Goal: Check status: Check status

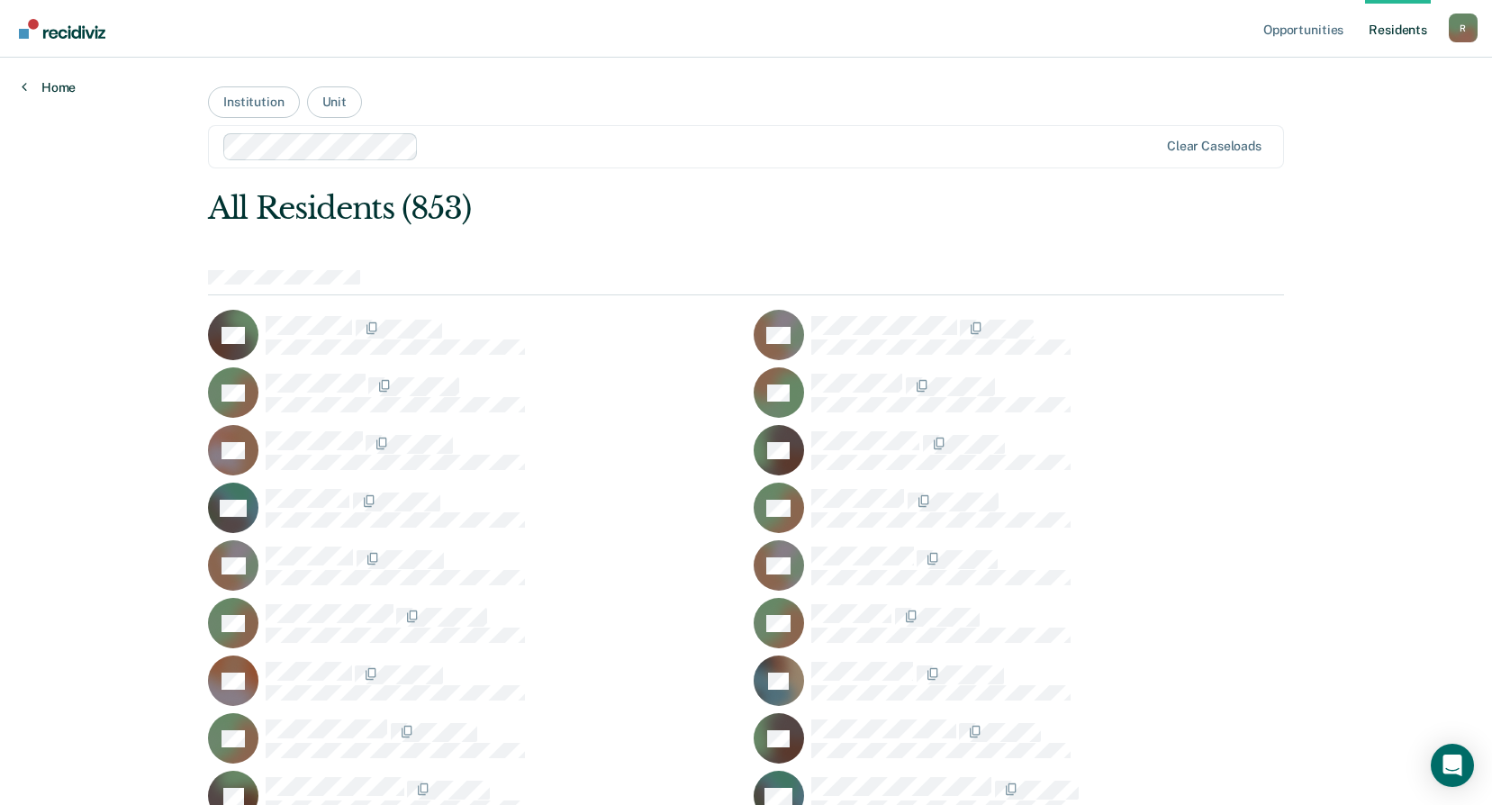
click at [60, 80] on link "Home" at bounding box center [49, 87] width 54 height 16
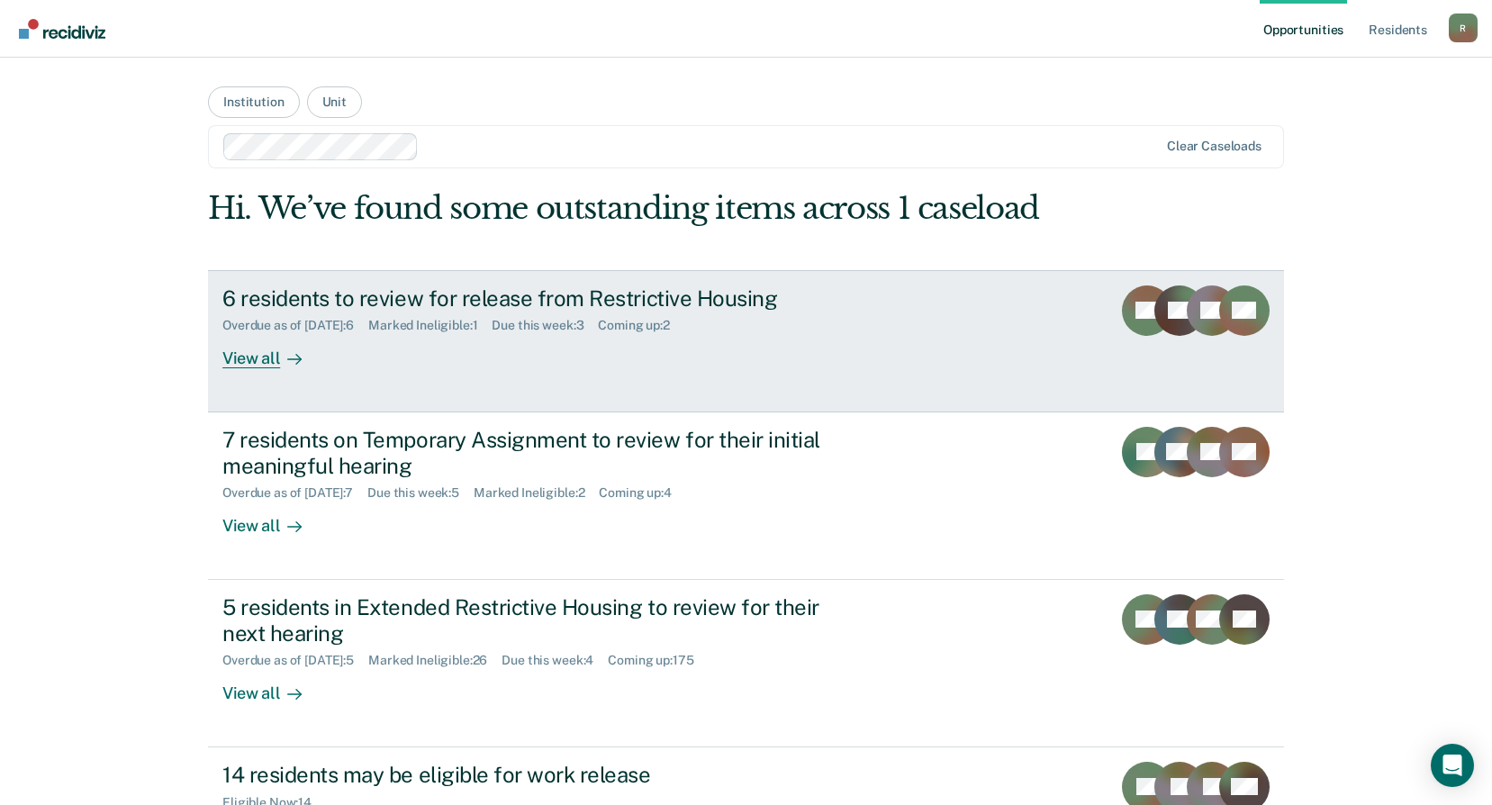
click at [391, 297] on div "6 residents to review for release from Restrictive Housing" at bounding box center [538, 298] width 632 height 26
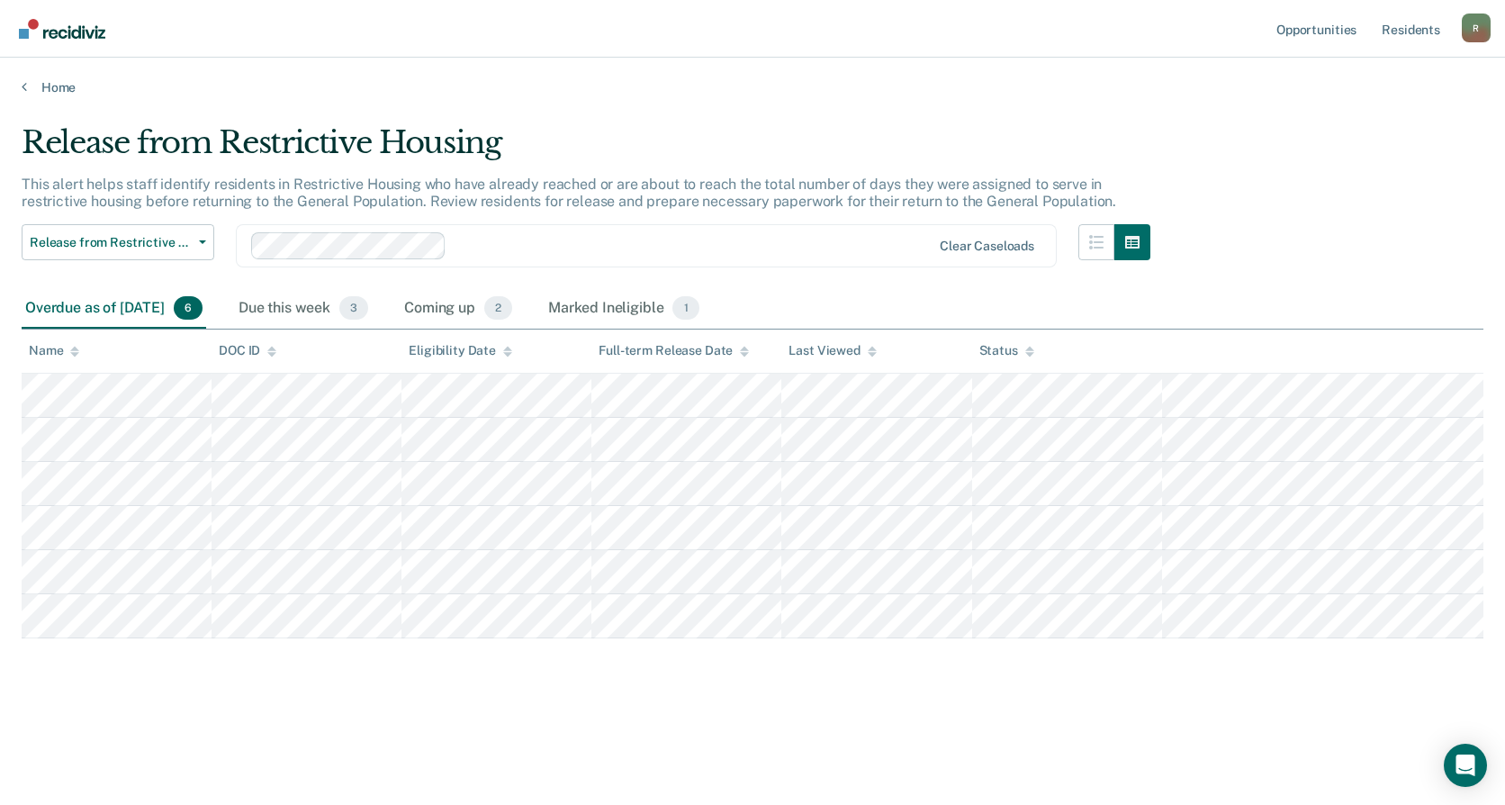
click at [131, 583] on main "Release from Restrictive Housing This alert helps staff identify residents in R…" at bounding box center [752, 447] width 1505 height 704
drag, startPoint x: 21, startPoint y: 371, endPoint x: 239, endPoint y: 697, distance: 392.1
click at [240, 699] on div "Release from Restrictive Housing This alert helps staff identify residents in R…" at bounding box center [753, 425] width 1462 height 603
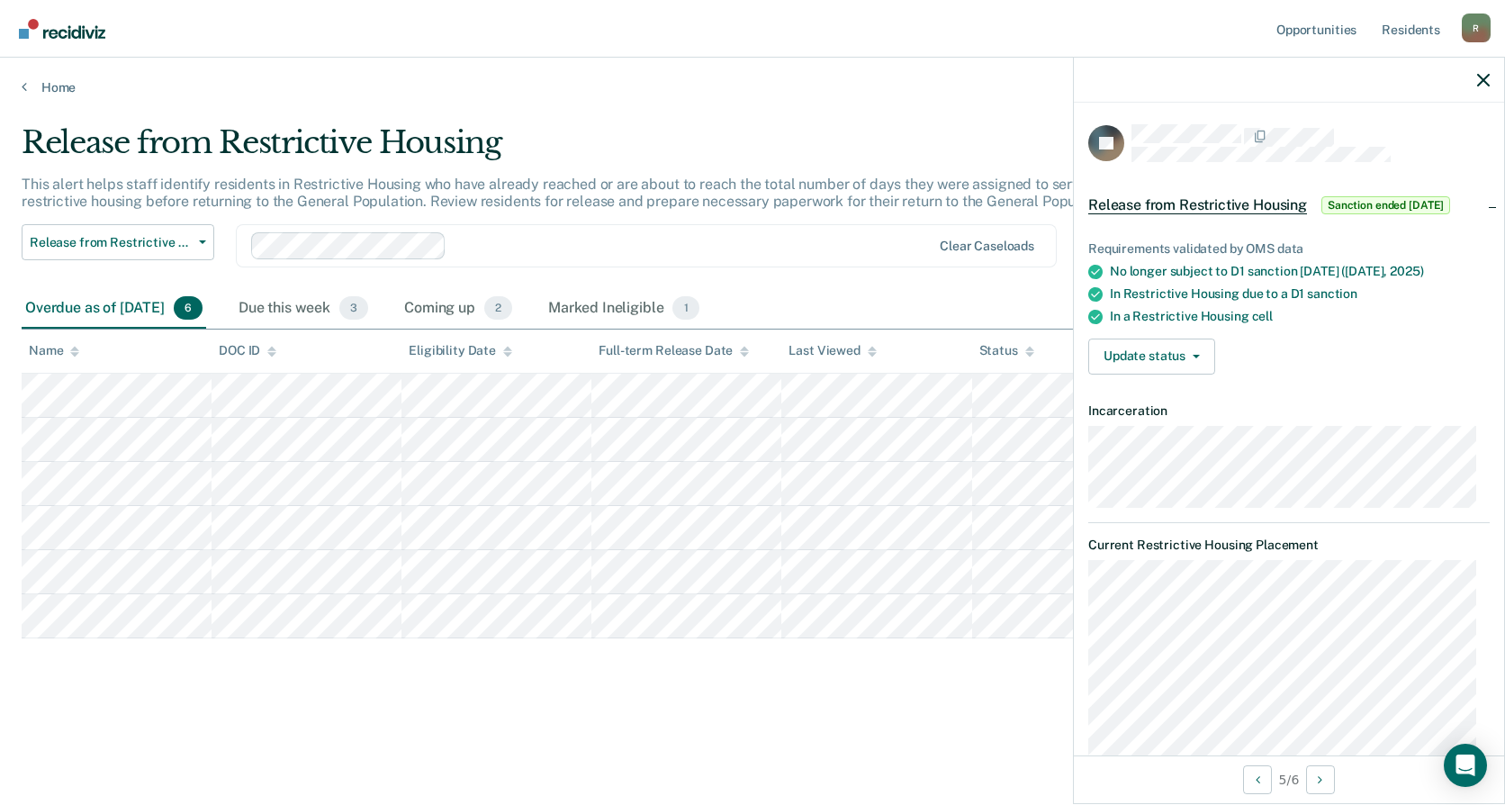
click at [0, 378] on main "Release from Restrictive Housing This alert helps staff identify residents in R…" at bounding box center [752, 447] width 1505 height 704
click at [1488, 79] on icon "button" at bounding box center [1484, 80] width 13 height 13
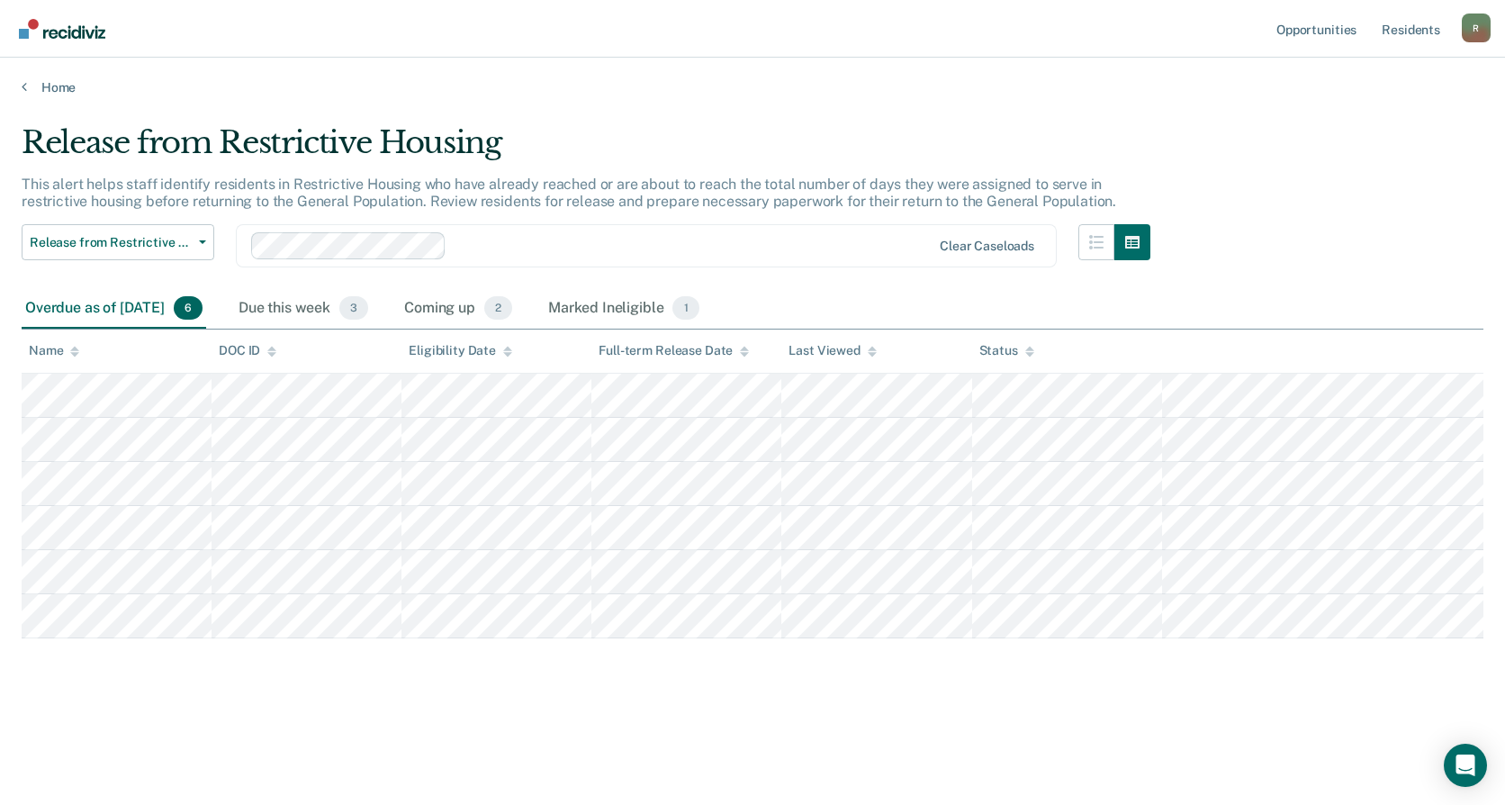
drag, startPoint x: 21, startPoint y: 367, endPoint x: 3, endPoint y: 349, distance: 25.5
click at [3, 349] on main "Release from Restrictive Housing This alert helps staff identify residents in R…" at bounding box center [752, 447] width 1505 height 704
click at [452, 692] on div "Release from Restrictive Housing This alert helps staff identify residents in R…" at bounding box center [753, 425] width 1462 height 603
click at [854, 690] on div "Release from Restrictive Housing This alert helps staff identify residents in R…" at bounding box center [753, 425] width 1462 height 603
click at [408, 738] on main "Release from Restrictive Housing This alert helps staff identify residents in R…" at bounding box center [752, 447] width 1505 height 704
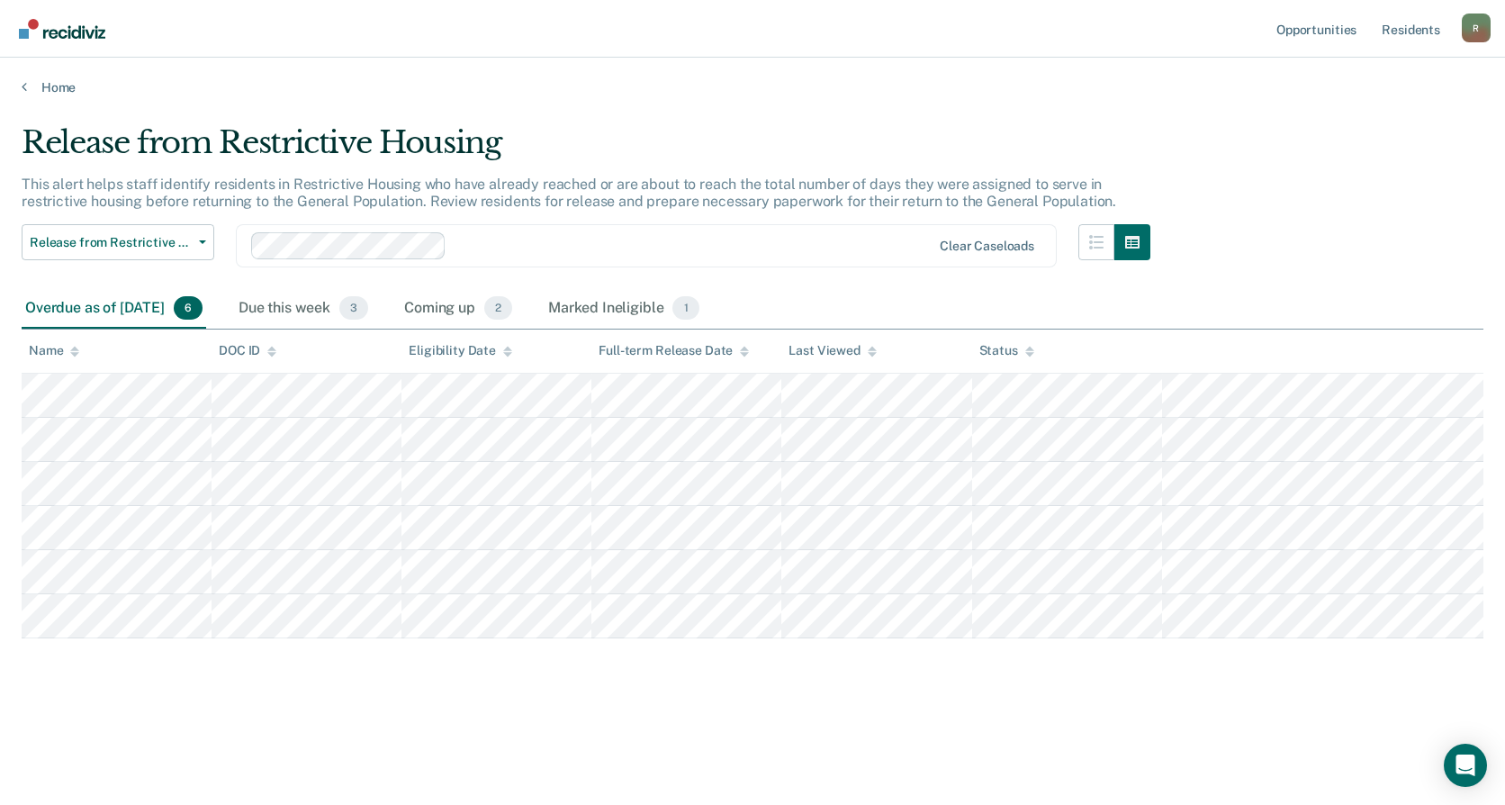
drag, startPoint x: 584, startPoint y: 769, endPoint x: 539, endPoint y: 716, distance: 69.6
click at [584, 769] on main "Release from Restrictive Housing This alert helps staff identify residents in R…" at bounding box center [752, 447] width 1505 height 704
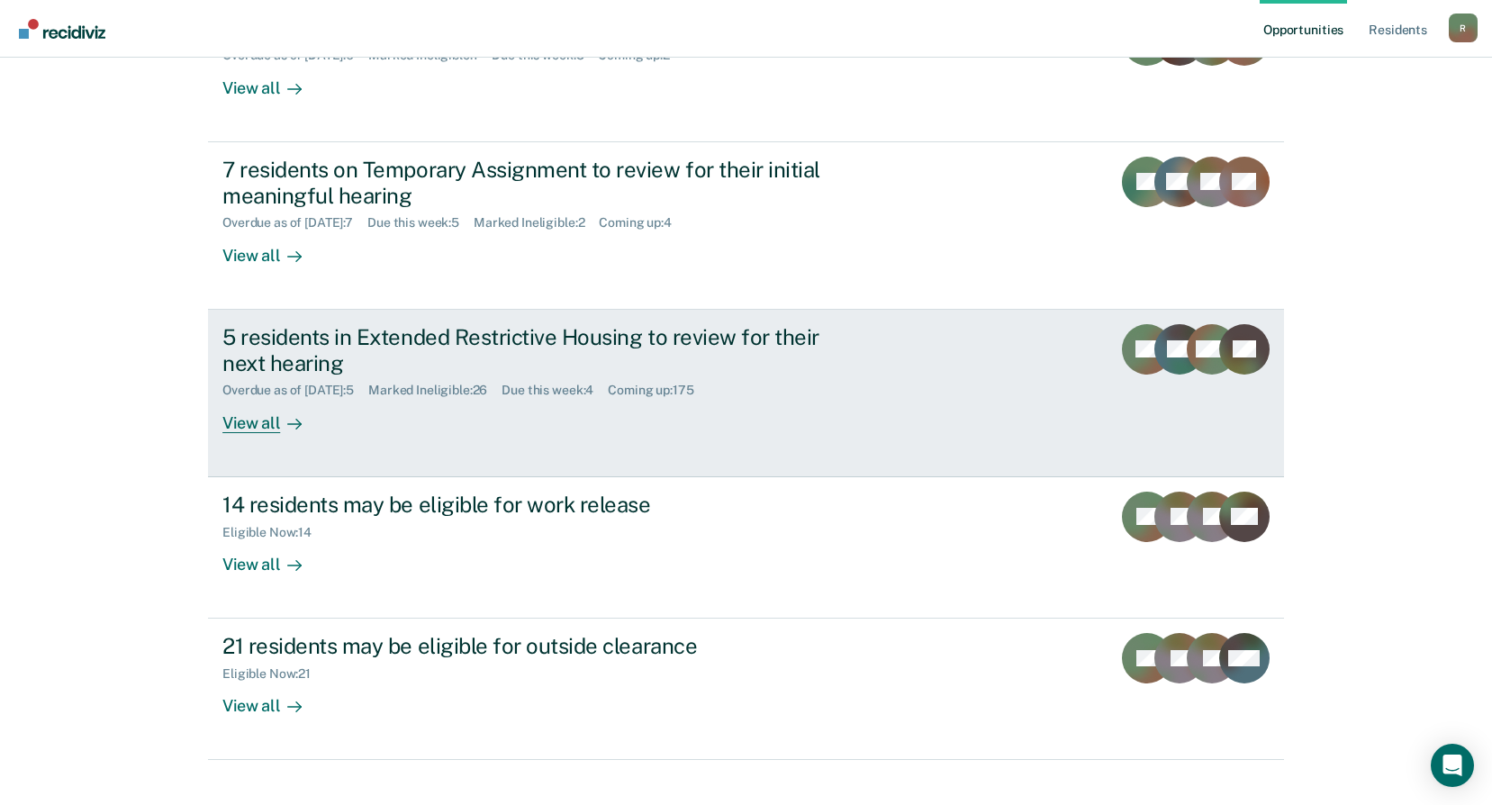
scroll to position [180, 0]
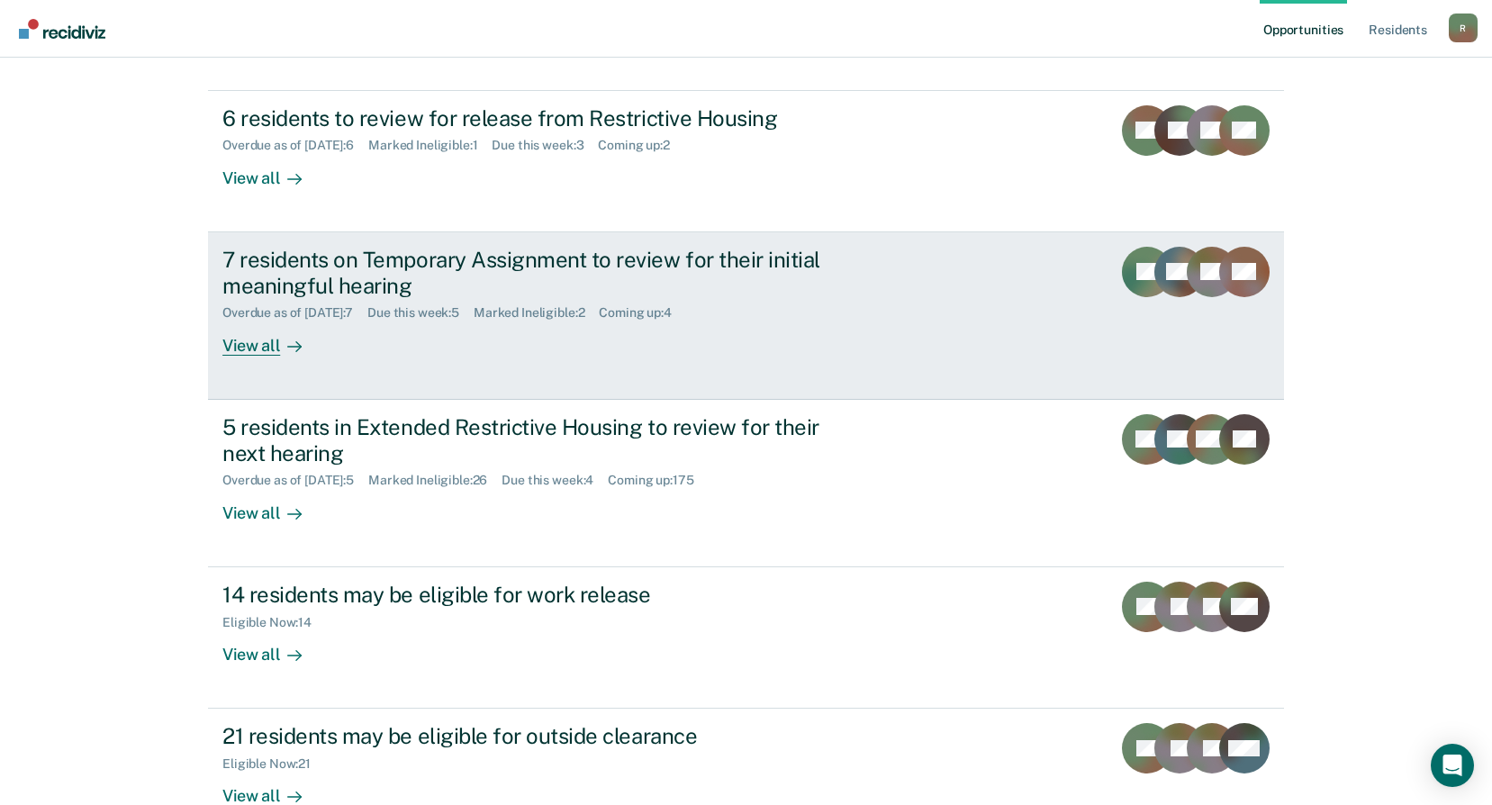
click at [503, 268] on div "7 residents on Temporary Assignment to review for their initial meaningful hear…" at bounding box center [538, 273] width 632 height 52
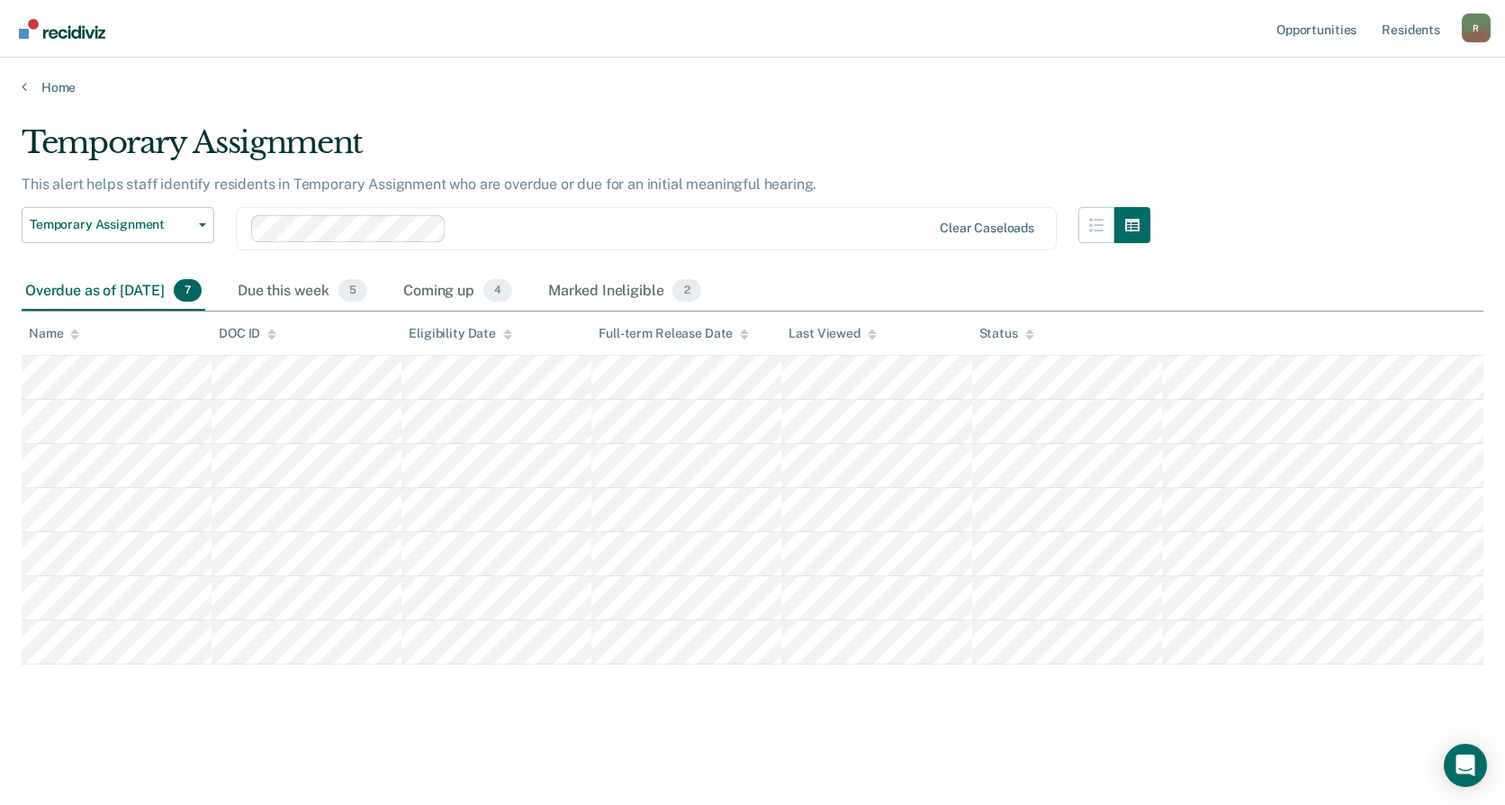
click at [294, 705] on div "Temporary Assignment This alert helps staff identify residents in Temporary Ass…" at bounding box center [753, 425] width 1462 height 603
click at [574, 695] on div "Temporary Assignment This alert helps staff identify residents in Temporary Ass…" at bounding box center [753, 425] width 1462 height 603
click at [890, 724] on div "Temporary Assignment This alert helps staff identify residents in Temporary Ass…" at bounding box center [753, 425] width 1462 height 603
drag, startPoint x: 434, startPoint y: 690, endPoint x: 339, endPoint y: 680, distance: 95.1
click at [339, 680] on div "Temporary Assignment This alert helps staff identify residents in Temporary Ass…" at bounding box center [753, 425] width 1462 height 603
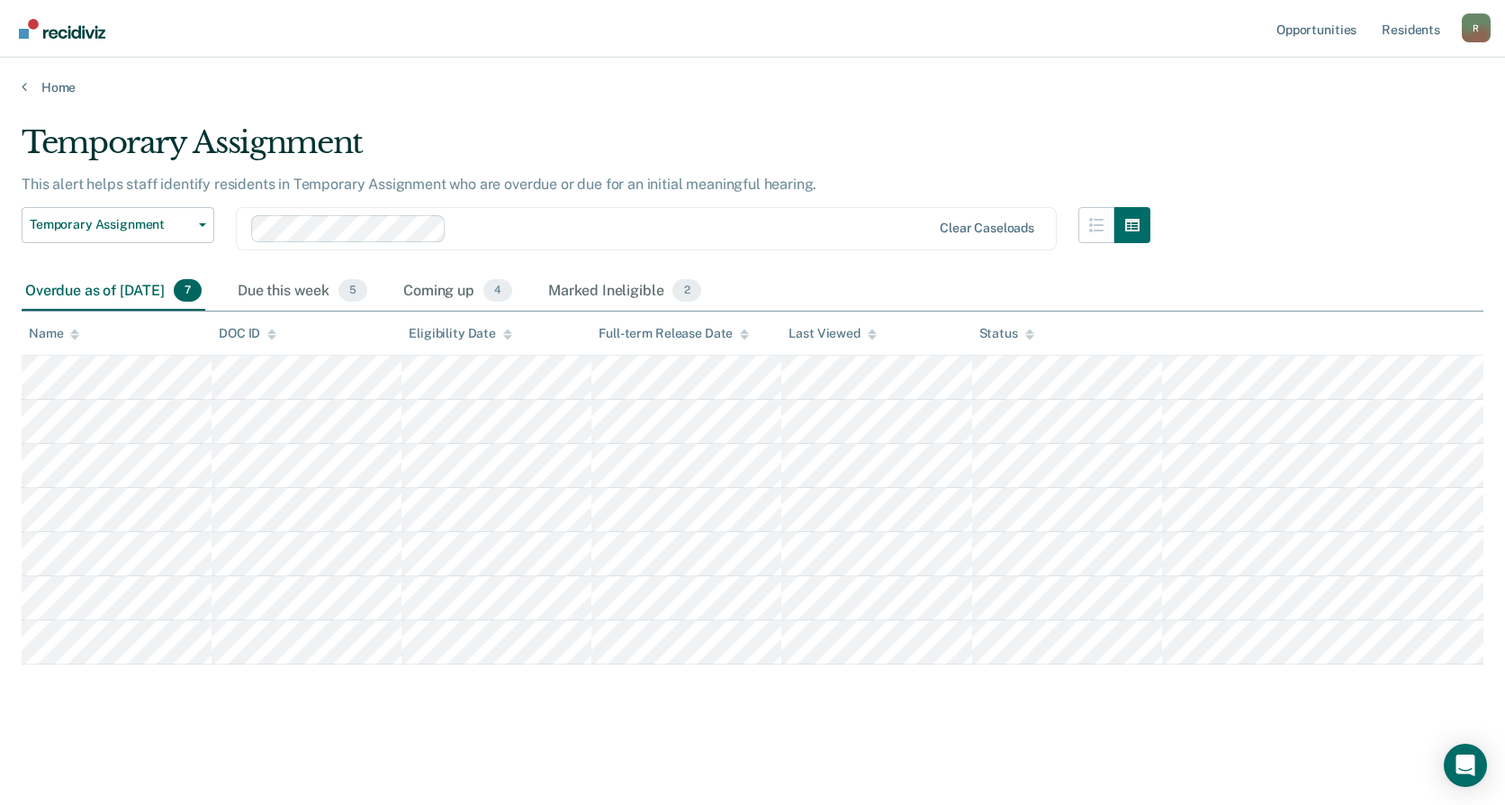
click at [179, 42] on nav "Opportunities Resident s [PERSON_NAME][EMAIL_ADDRESS][PERSON_NAME][DOMAIN_NAME]…" at bounding box center [752, 28] width 1477 height 57
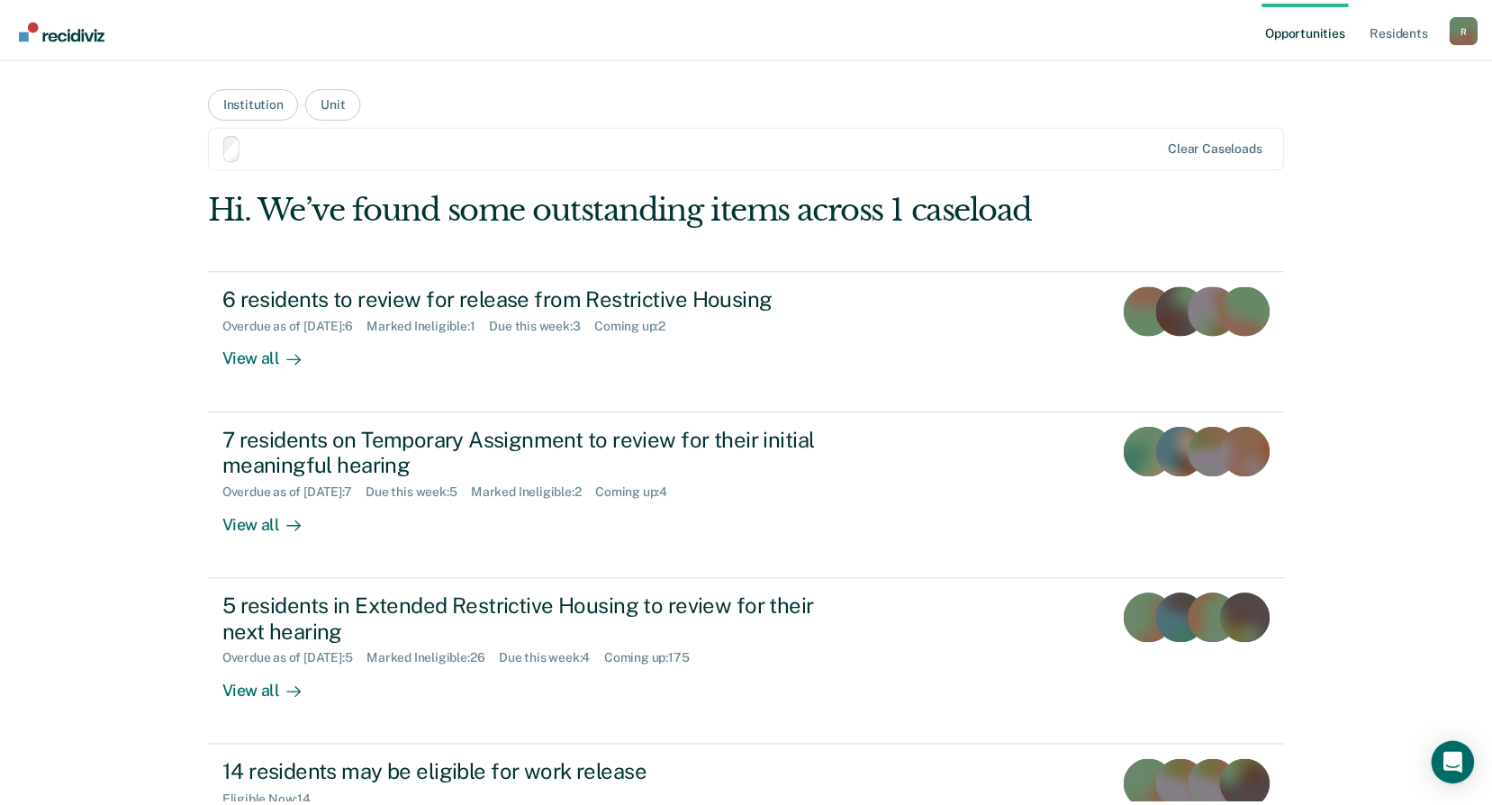
scroll to position [180, 0]
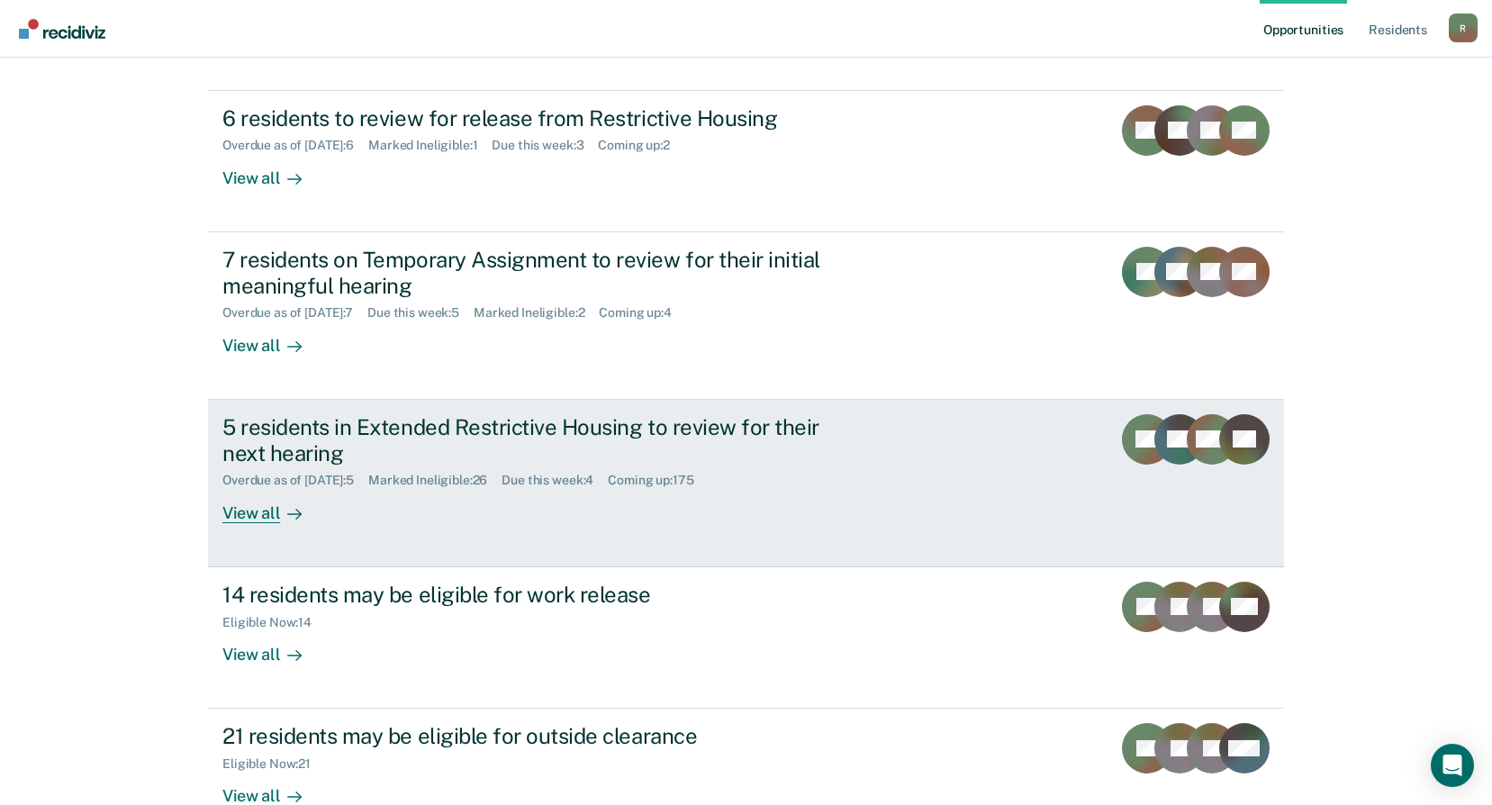
click at [492, 429] on div "5 residents in Extended Restrictive Housing to review for their next hearing" at bounding box center [538, 440] width 632 height 52
